Goal: Answer question/provide support

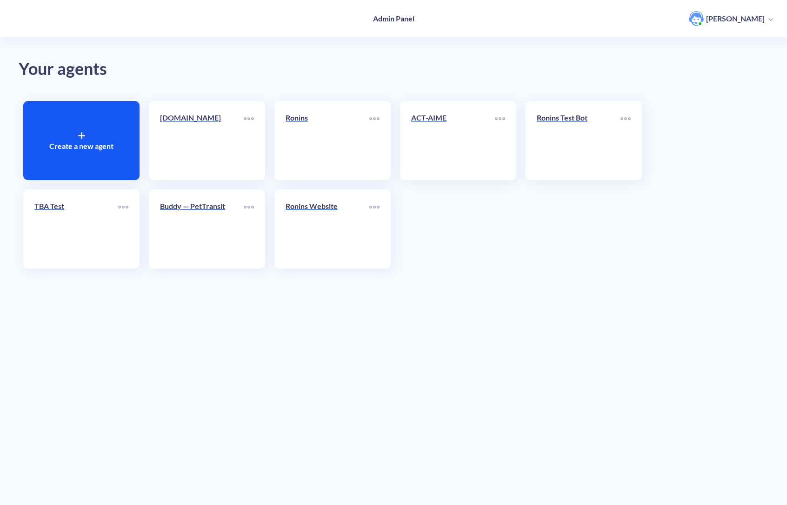
click at [346, 208] on p "Ronins Website" at bounding box center [328, 206] width 84 height 11
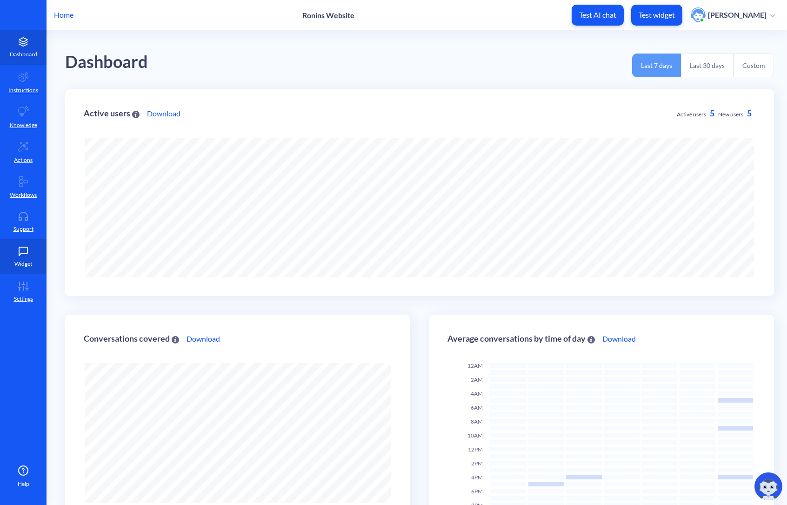
scroll to position [505, 787]
click at [26, 225] on p "Support" at bounding box center [23, 229] width 20 height 8
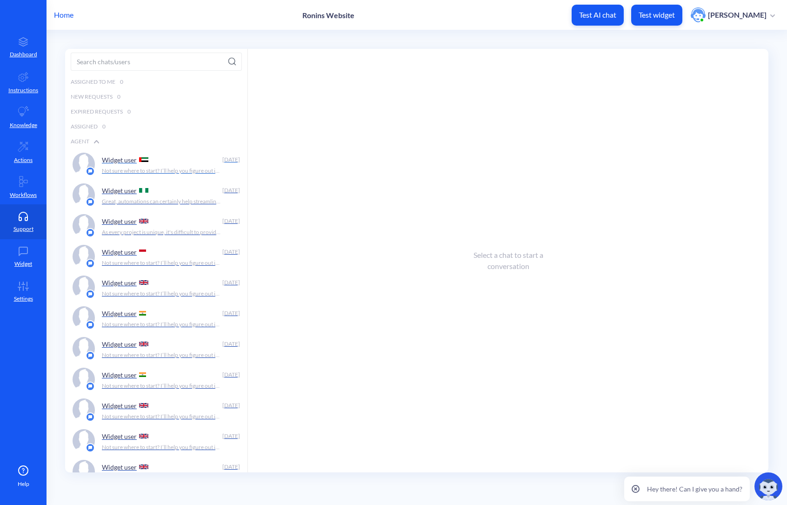
click at [169, 170] on p "Not sure where to start? I’ll help you figure out if we’re the right fit." at bounding box center [161, 171] width 119 height 8
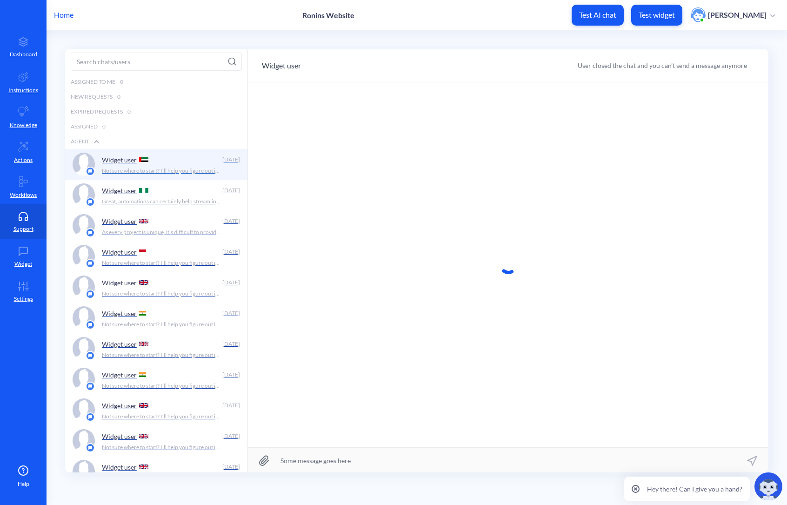
scroll to position [0, 0]
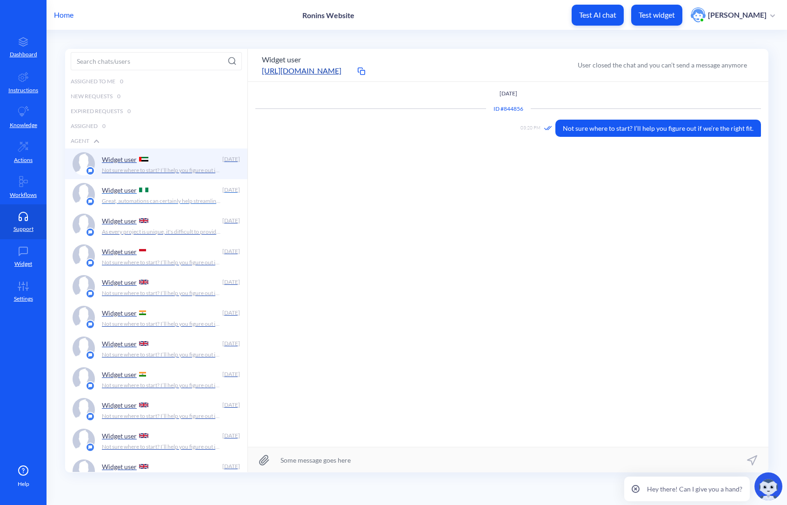
click at [169, 196] on div "Widget user" at bounding box center [160, 190] width 117 height 14
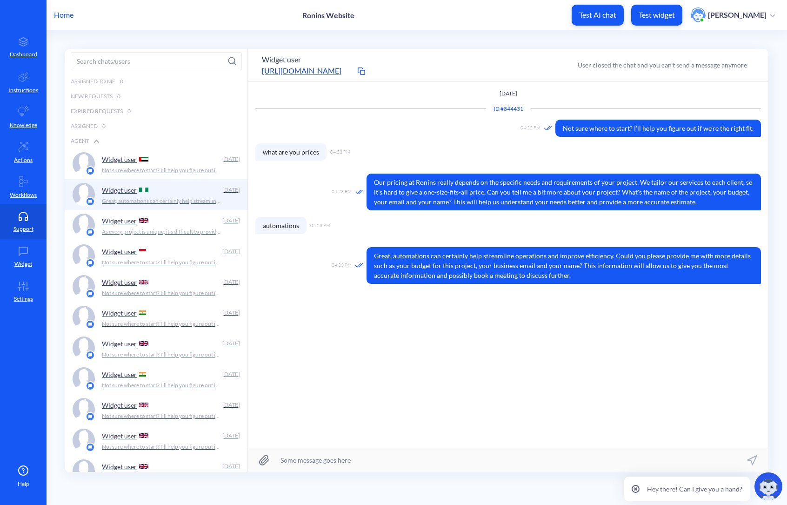
click at [165, 222] on div "Widget user" at bounding box center [160, 221] width 117 height 14
